Goal: Transaction & Acquisition: Purchase product/service

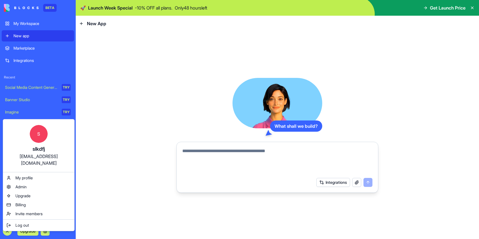
click at [109, 146] on html "BETA My Workspace New app Marketplace Integrations Recent Social Media Content …" at bounding box center [239, 119] width 479 height 239
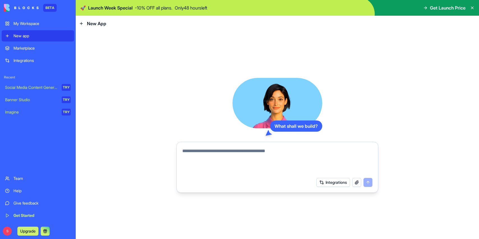
click at [27, 49] on div "Marketplace" at bounding box center [41, 48] width 57 height 6
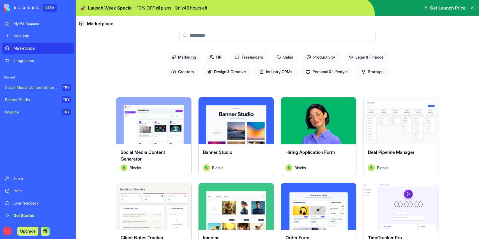
scroll to position [108, 0]
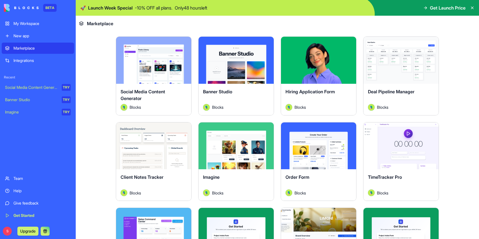
click at [168, 98] on div "Social Media Content Generator" at bounding box center [154, 96] width 66 height 16
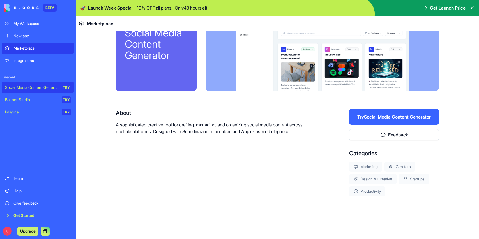
click at [407, 116] on button "Try Social Media Content Generator" at bounding box center [394, 117] width 90 height 16
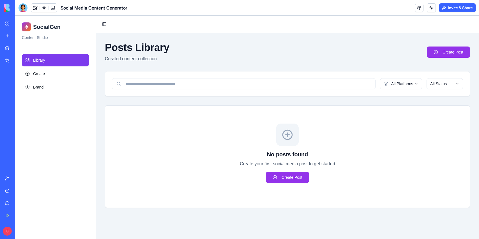
click at [6, 24] on link "My Workspace" at bounding box center [13, 23] width 22 height 11
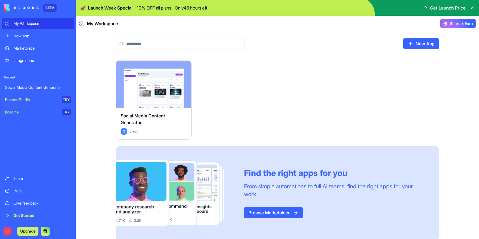
click at [154, 7] on p "- 10 % OFF all plans." at bounding box center [154, 7] width 38 height 7
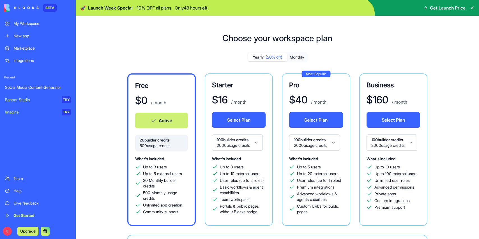
click at [243, 118] on button "Select Plan" at bounding box center [239, 120] width 54 height 16
click at [248, 123] on button "Select Plan" at bounding box center [239, 120] width 54 height 16
click at [315, 119] on button "Select Plan" at bounding box center [316, 120] width 54 height 16
